Goal: Check status: Check status

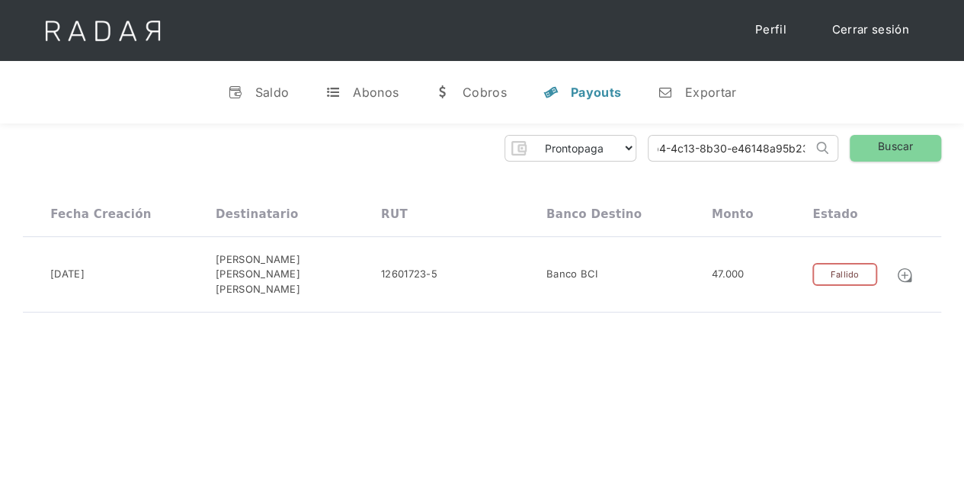
drag, startPoint x: 646, startPoint y: 151, endPoint x: 858, endPoint y: 132, distance: 212.8
click at [858, 132] on div "Prontopaga Prontopaga 2 Thank you! Your submission has been received! Oops! Som…" at bounding box center [482, 223] width 964 height 201
paste input "b283ec1a-0ef7-4567-acad-0ce9f7a57a1c"
type input "b283ec1a-0ef7-4567-acad-0ce9f7a57a1c"
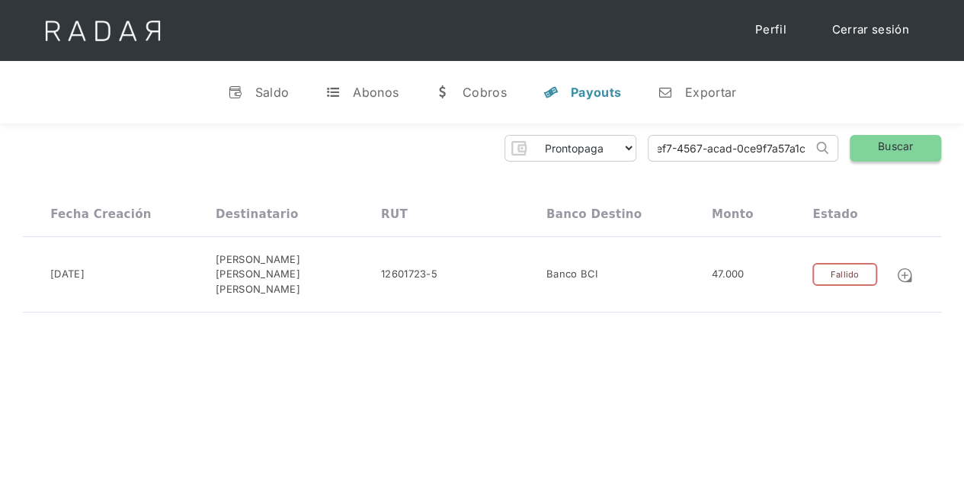
click at [886, 143] on link "Buscar" at bounding box center [895, 148] width 91 height 27
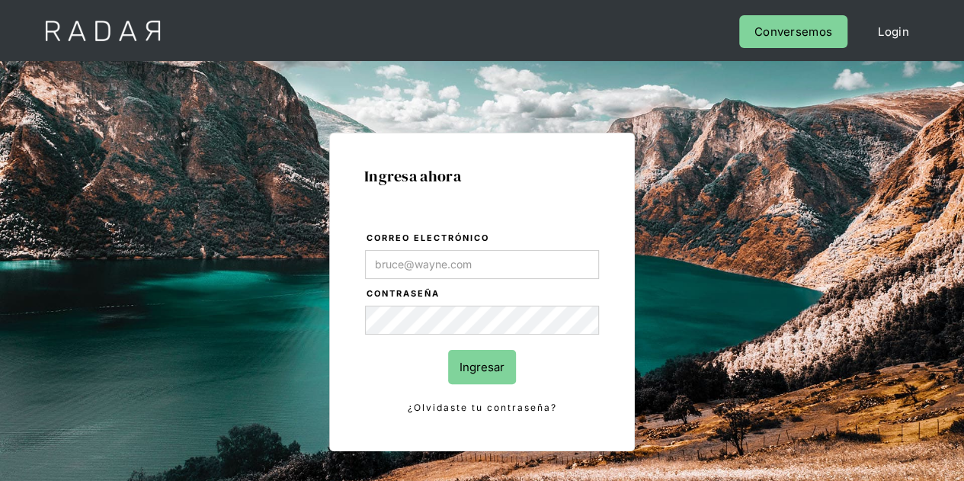
type input "[PERSON_NAME][EMAIL_ADDRESS][DOMAIN_NAME]"
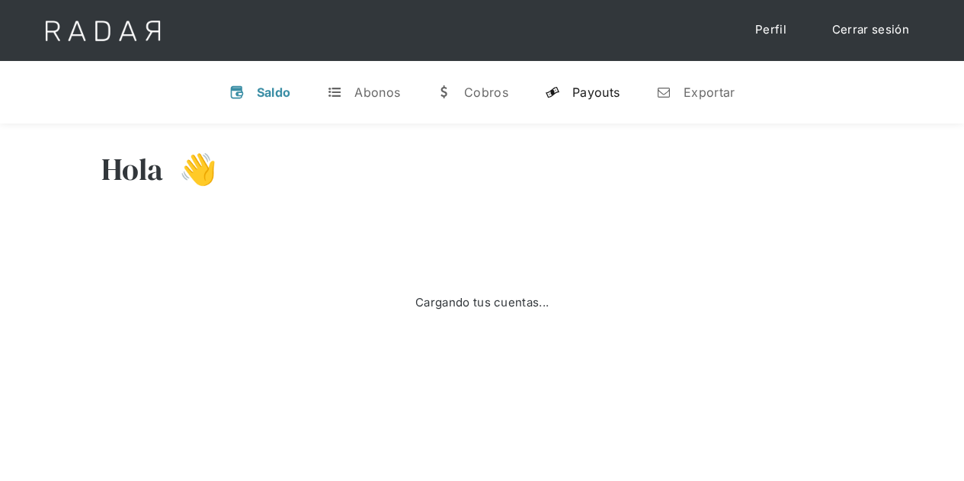
click at [598, 91] on div "Payouts" at bounding box center [595, 92] width 47 height 15
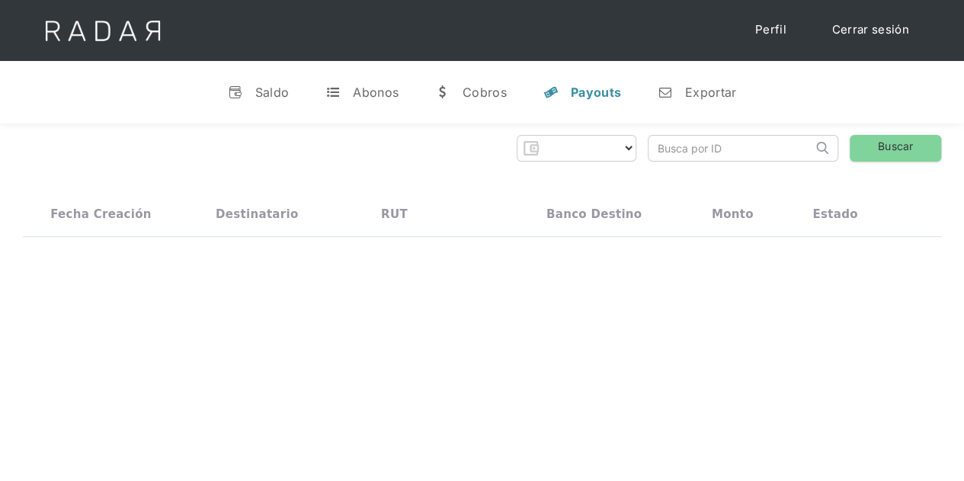
click at [704, 147] on input "search" at bounding box center [731, 148] width 164 height 25
paste input "b283ec1a-0ef7-4567-acad-0ce9f7a57a1c"
type input "b283ec1a-0ef7-4567-acad-0ce9f7a57a1c"
select select "prontopaga"
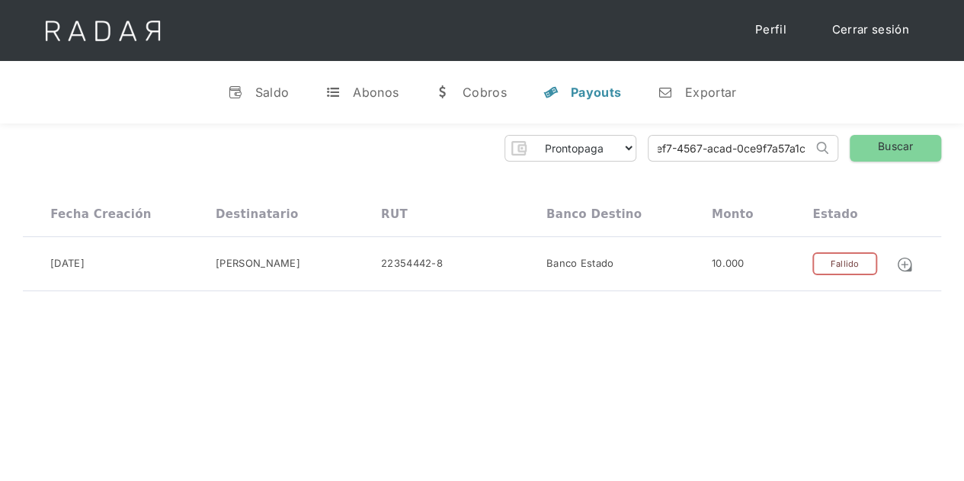
drag, startPoint x: 654, startPoint y: 149, endPoint x: 886, endPoint y: 120, distance: 233.5
click at [885, 120] on div "v Saldo t Abonos w Cobros y Payouts n Exportar Hola Evans 👋 Cargando tus cuenta…" at bounding box center [482, 332] width 964 height 543
paste input "f01eb61a-0e74-4101-9a7d-90b72f86e9e9"
click at [918, 137] on link "Buscar" at bounding box center [895, 148] width 91 height 27
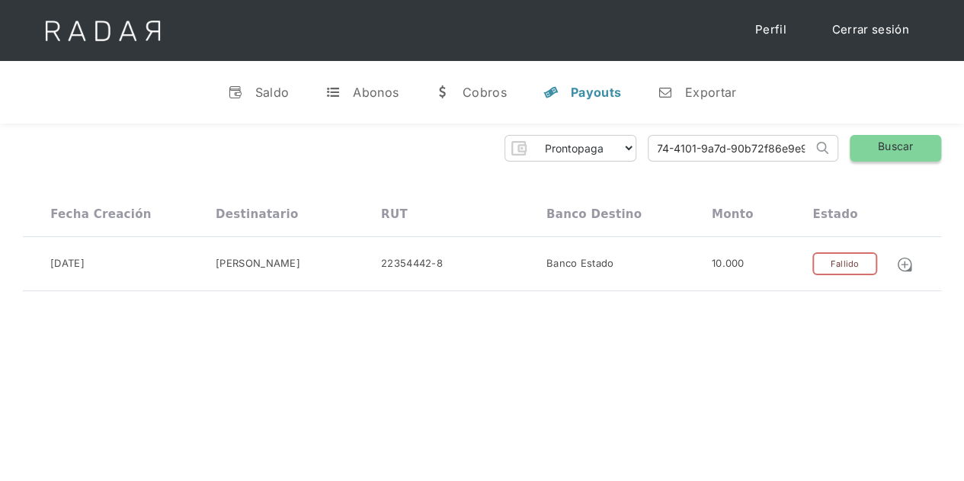
scroll to position [0, 0]
drag, startPoint x: 654, startPoint y: 146, endPoint x: 878, endPoint y: 137, distance: 224.3
click at [877, 137] on div "Prontopaga Prontopaga 2 Thank you! Your submission has been received! Oops! Som…" at bounding box center [482, 148] width 919 height 27
paste input "aeae28ca-06f9-41fe-9bb9-6d6959898584"
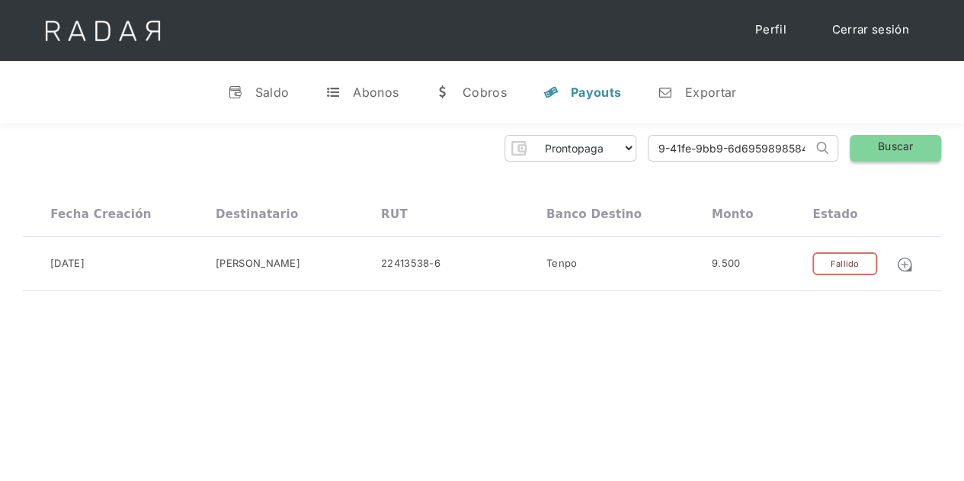
click at [906, 149] on link "Buscar" at bounding box center [895, 148] width 91 height 27
drag, startPoint x: 648, startPoint y: 147, endPoint x: 860, endPoint y: 134, distance: 212.3
click at [860, 135] on div "Prontopaga Prontopaga 2 Thank you! Your submission has been received! Oops! Som…" at bounding box center [482, 148] width 919 height 27
paste input "da3cd96-df6f-4d19-a9fc-fa2532139109"
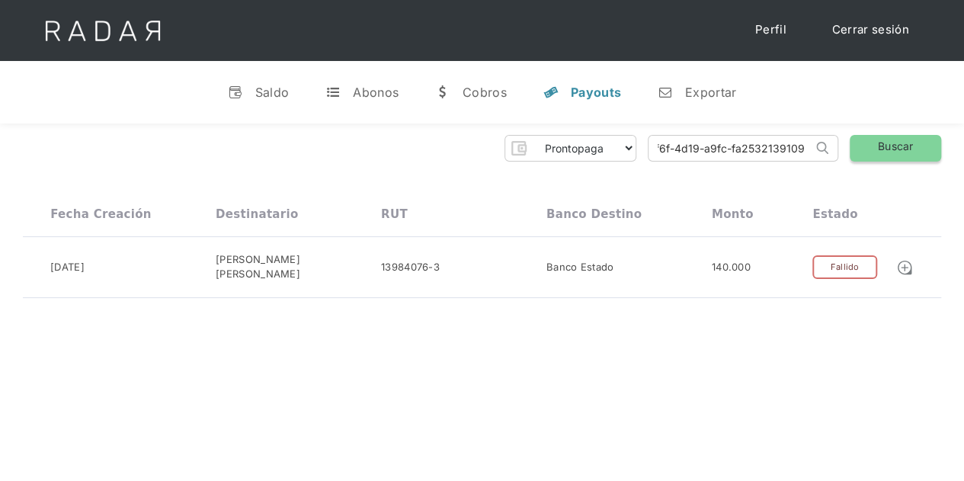
scroll to position [0, 61]
type input "ada3cd96-df6f-4d19-a9fc-fa2532139109"
click at [901, 143] on link "Buscar" at bounding box center [895, 148] width 91 height 27
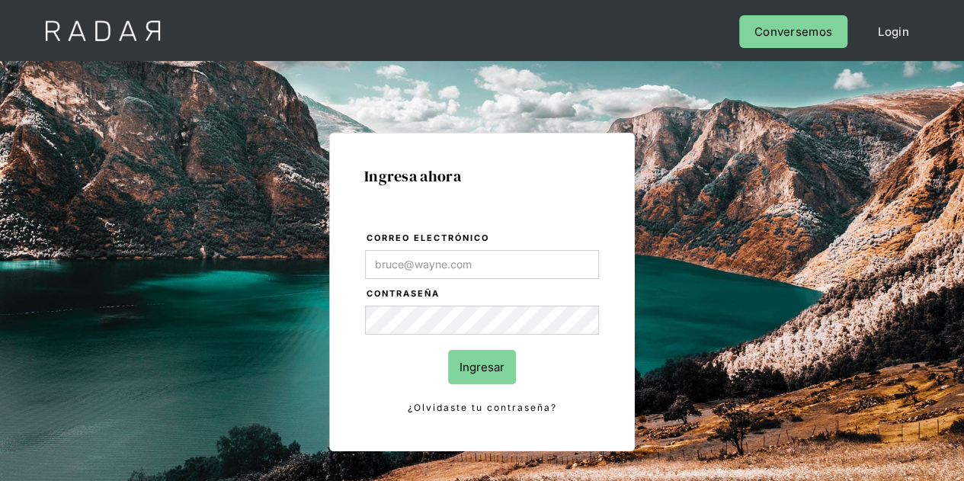
type input "[PERSON_NAME][EMAIL_ADDRESS][DOMAIN_NAME]"
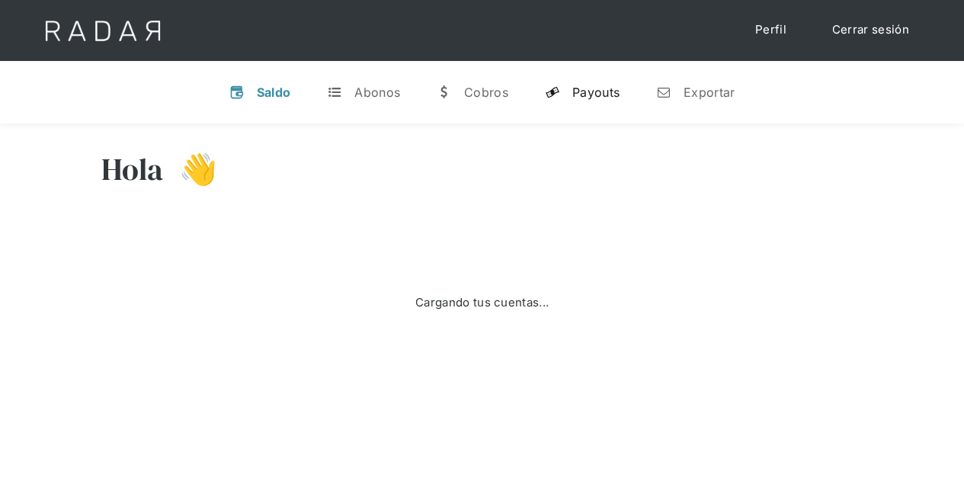
click at [599, 88] on div "Payouts" at bounding box center [595, 92] width 47 height 15
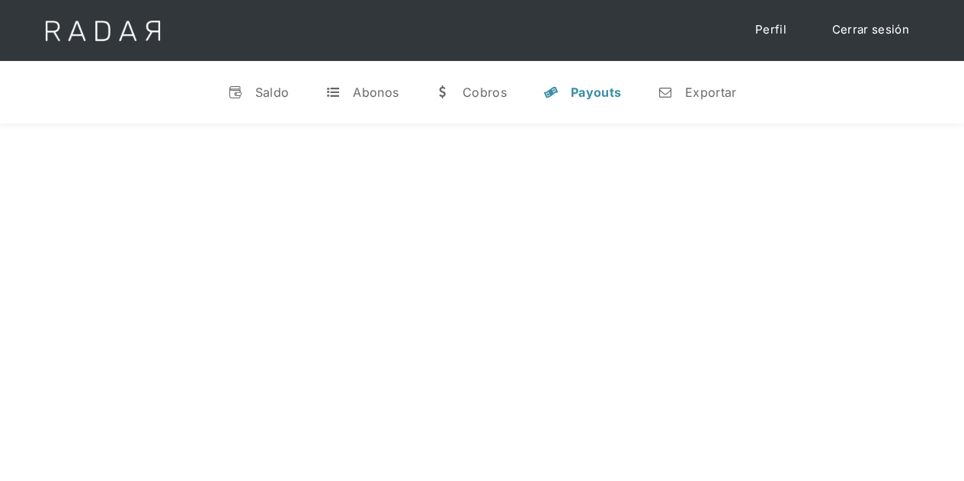
select select "prontopaga"
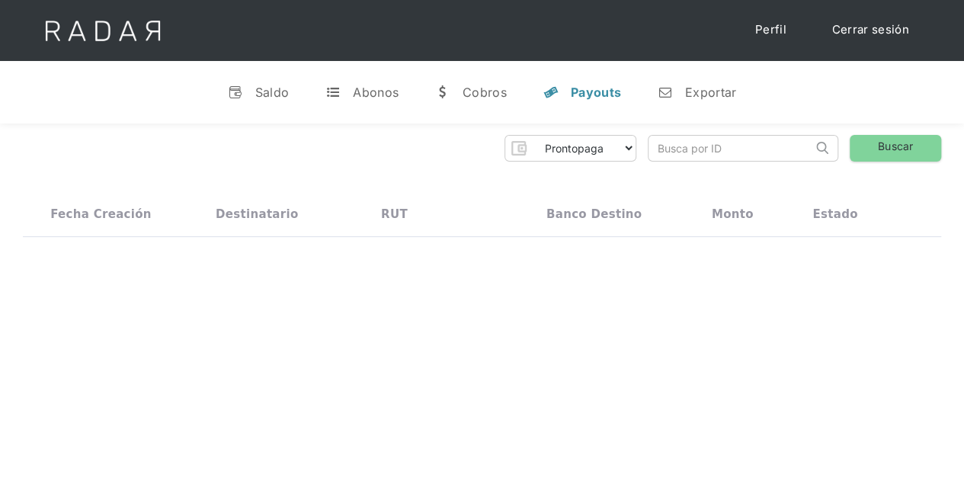
click at [714, 152] on input "search" at bounding box center [731, 148] width 164 height 25
paste input "ada3cd96-df6f-4d19-a9fc-fa2532139109"
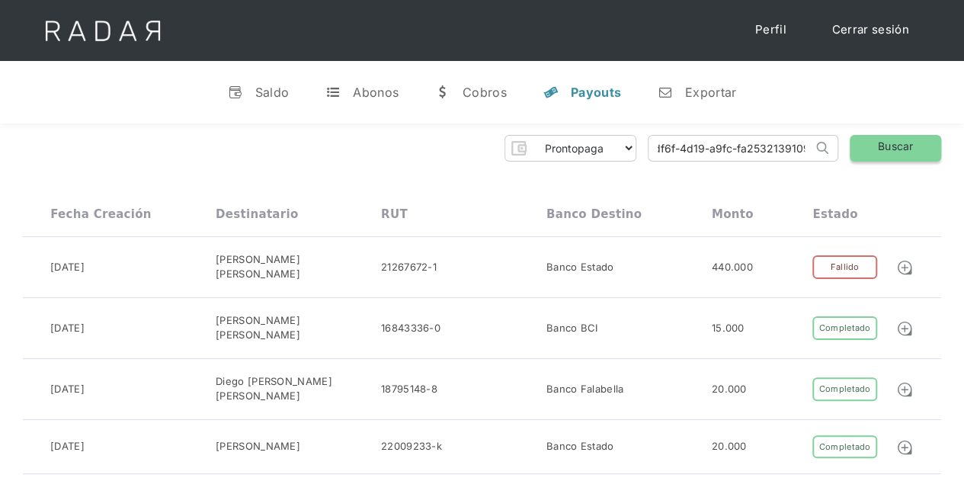
click at [874, 146] on link "Buscar" at bounding box center [895, 148] width 91 height 27
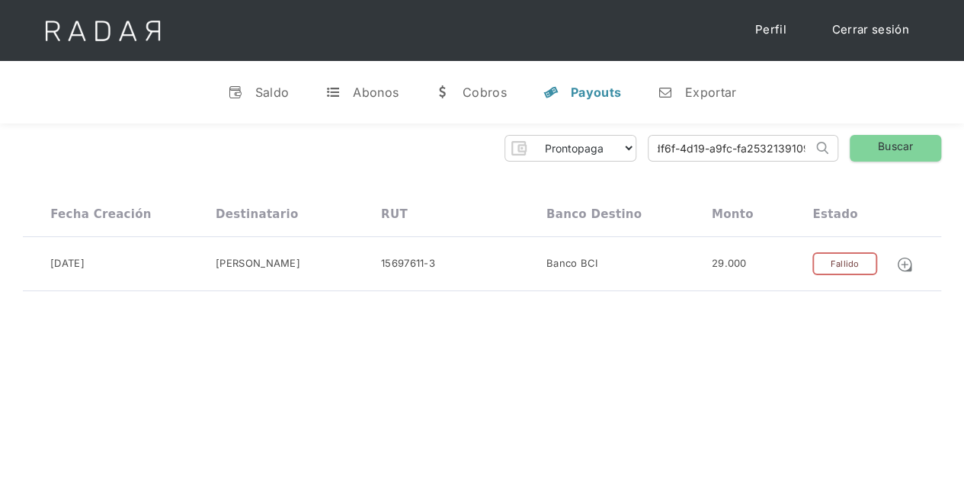
drag, startPoint x: 654, startPoint y: 147, endPoint x: 845, endPoint y: 130, distance: 191.4
click at [844, 130] on div "Prontopaga Prontopaga 2 Thank you! Your submission has been received! Oops! Som…" at bounding box center [482, 213] width 964 height 180
paste input "45b2a06e-1e66-4eed-96e0-073c443b1d47"
click at [882, 146] on link "Buscar" at bounding box center [895, 148] width 91 height 27
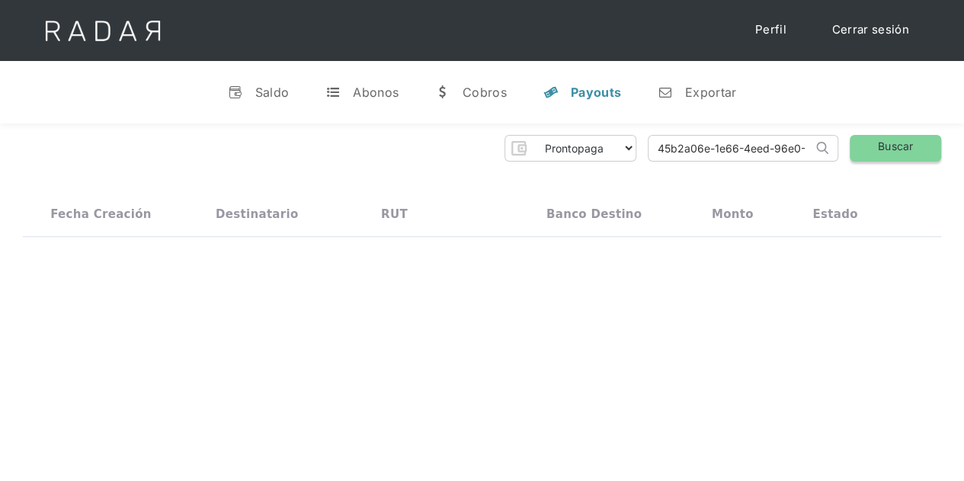
click at [875, 146] on link "Buscar" at bounding box center [895, 148] width 91 height 27
click at [656, 147] on input "45b2a06e-1e66-4eed-96e0-073c443b1d47" at bounding box center [731, 148] width 164 height 25
click at [890, 147] on link "Buscar" at bounding box center [895, 148] width 91 height 27
drag, startPoint x: 652, startPoint y: 147, endPoint x: 844, endPoint y: 137, distance: 191.6
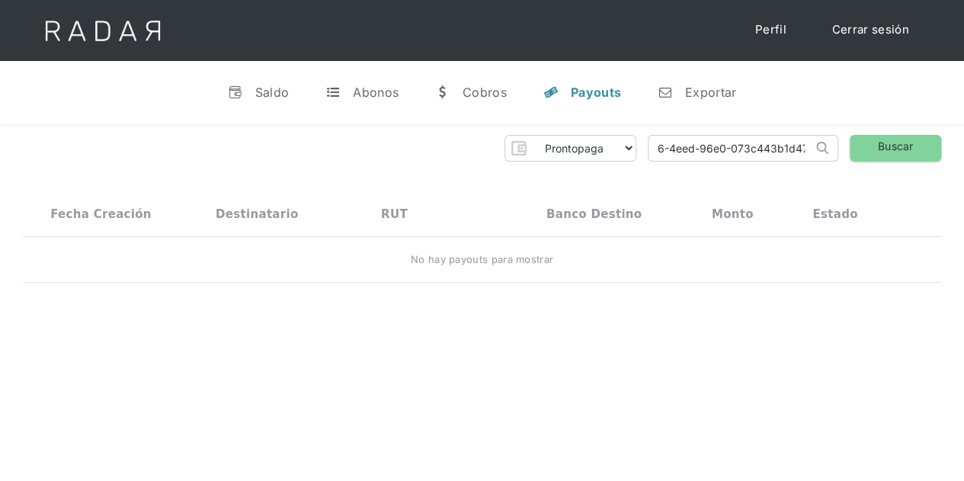
click at [844, 137] on div "Prontopaga Prontopaga 2 Thank you! Your submission has been received! Oops! Som…" at bounding box center [482, 148] width 919 height 27
click at [880, 155] on link "Buscar" at bounding box center [895, 148] width 91 height 27
click at [588, 96] on div "Payouts" at bounding box center [596, 92] width 50 height 15
click at [583, 88] on div "Payouts" at bounding box center [596, 92] width 50 height 15
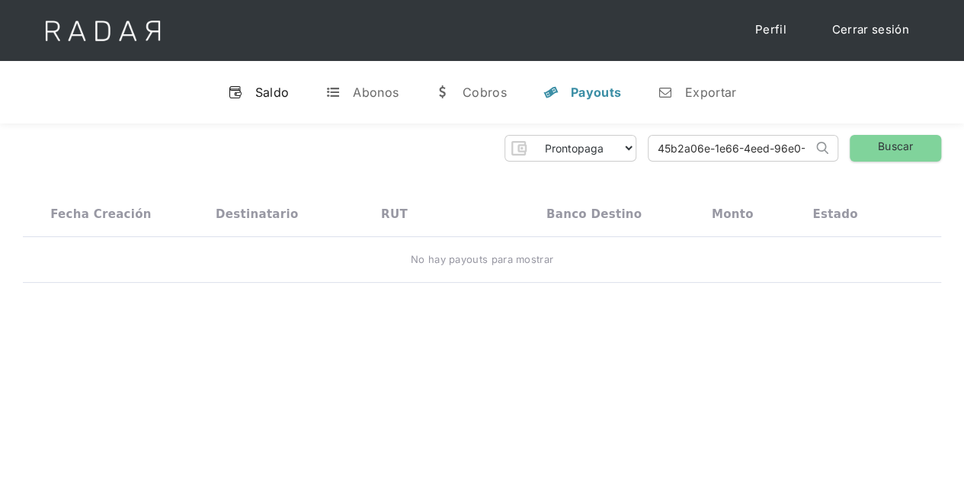
click at [254, 89] on link "v Saldo" at bounding box center [259, 92] width 86 height 40
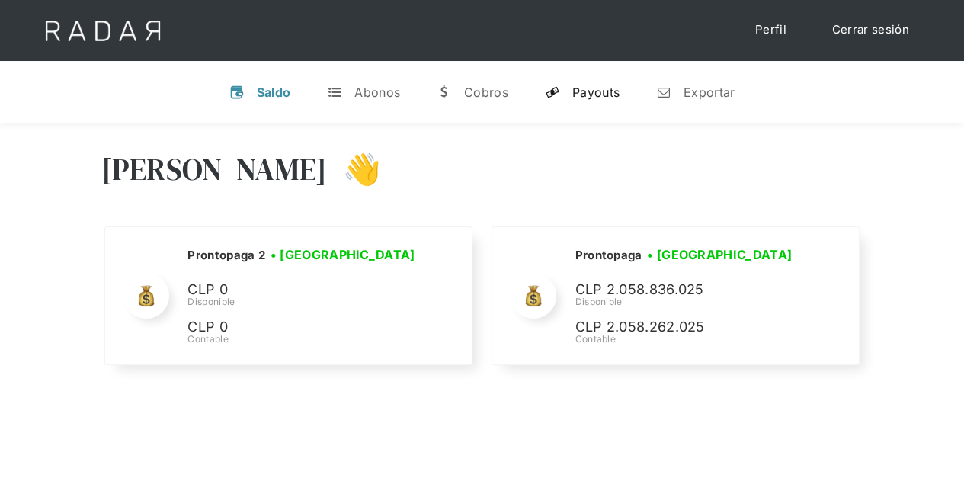
click at [592, 86] on div "Payouts" at bounding box center [595, 92] width 47 height 15
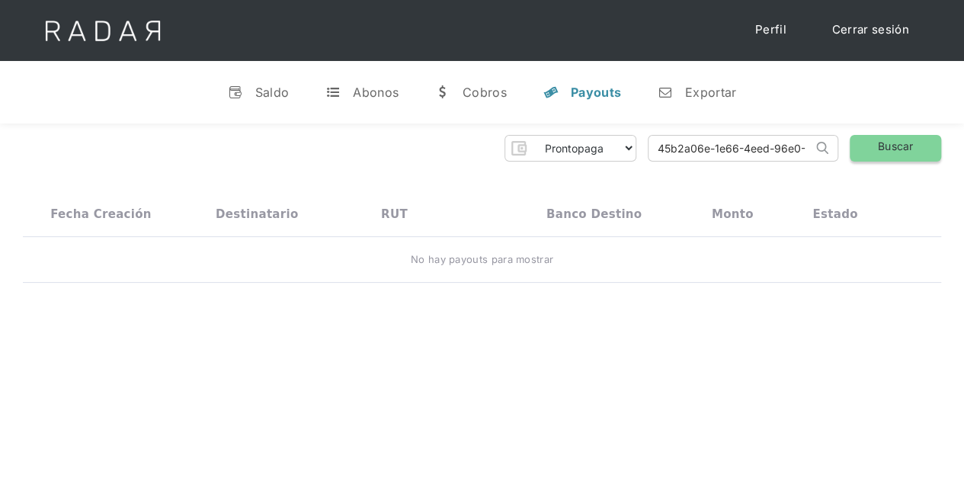
click at [884, 145] on link "Buscar" at bounding box center [895, 148] width 91 height 27
drag, startPoint x: 652, startPoint y: 151, endPoint x: 857, endPoint y: 143, distance: 204.5
click at [857, 143] on div "Prontopaga Prontopaga 2 Thank you! Your submission has been received! Oops! Som…" at bounding box center [482, 148] width 919 height 27
click at [895, 139] on link "Buscar" at bounding box center [895, 148] width 91 height 27
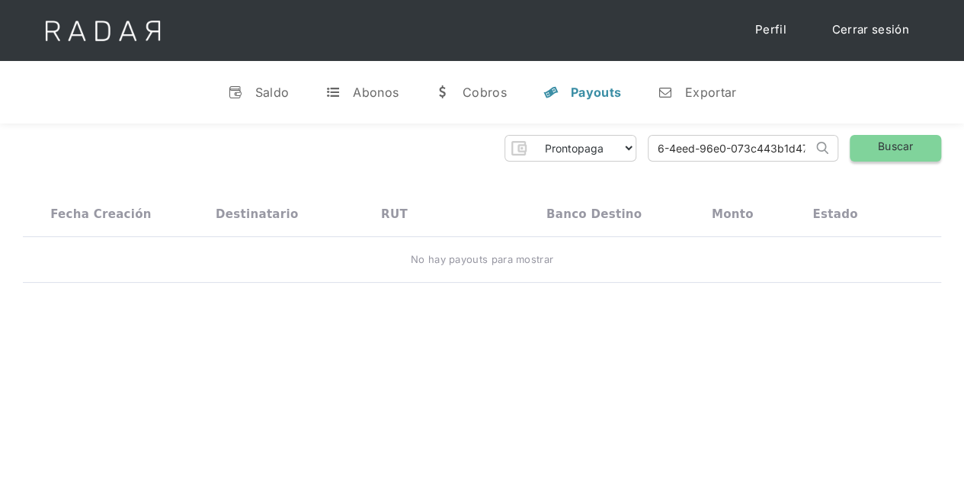
scroll to position [0, 0]
drag, startPoint x: 648, startPoint y: 149, endPoint x: 889, endPoint y: 147, distance: 240.9
click at [889, 147] on div "Prontopaga Prontopaga 2 Thank you! Your submission has been received! Oops! Som…" at bounding box center [482, 148] width 919 height 27
paste input "b28db297-7cad-4f37-83d5-75fd636581de"
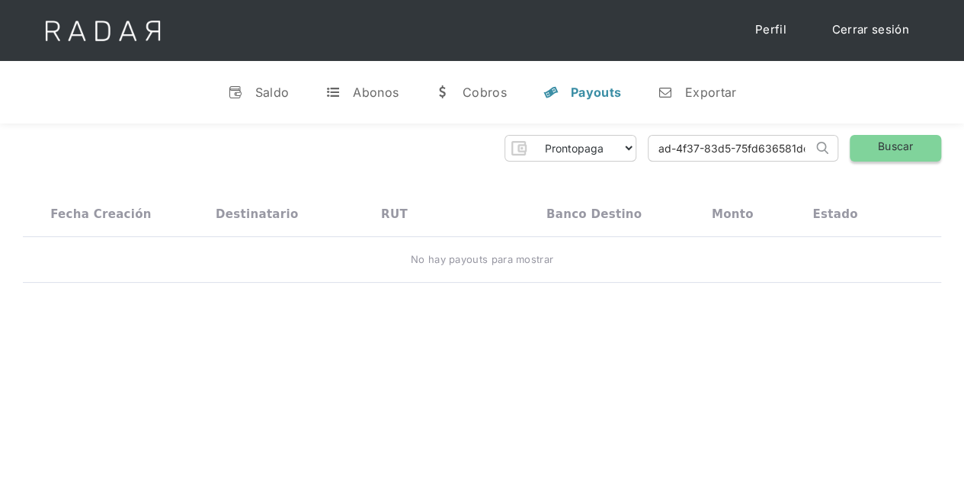
type input "b28db297-7cad-4f37-83d5-75fd636581de"
click at [888, 147] on link "Buscar" at bounding box center [895, 148] width 91 height 27
